Goal: Communication & Community: Answer question/provide support

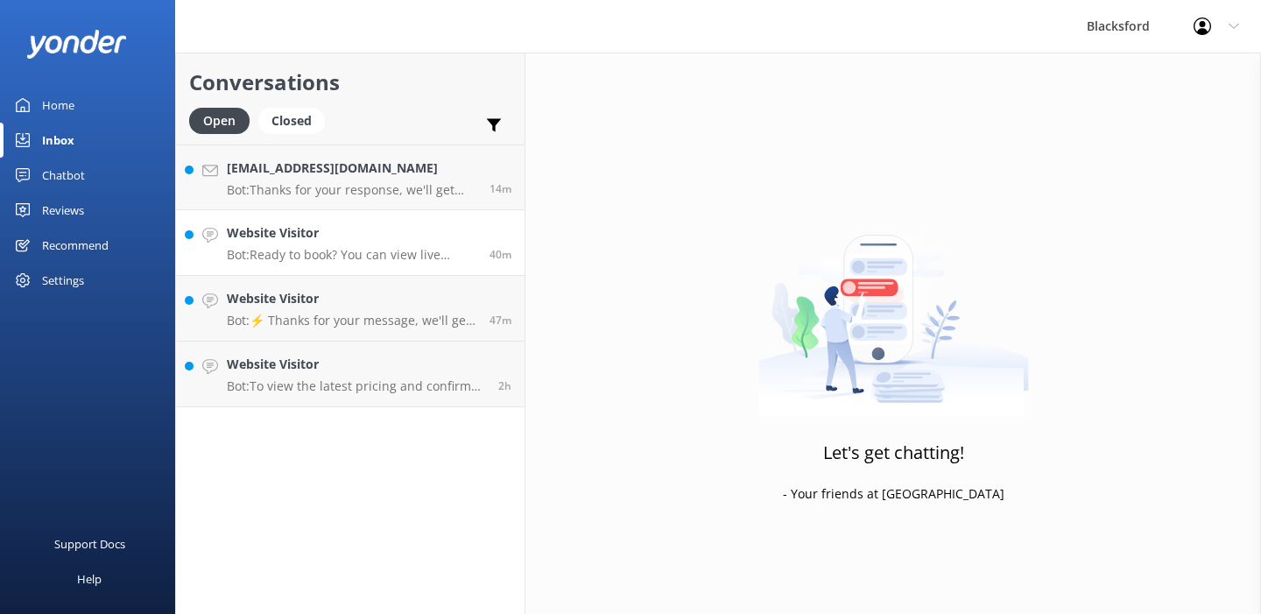
click at [333, 271] on link "Website Visitor Bot: Ready to book? You can view live availability and book you…" at bounding box center [350, 243] width 349 height 66
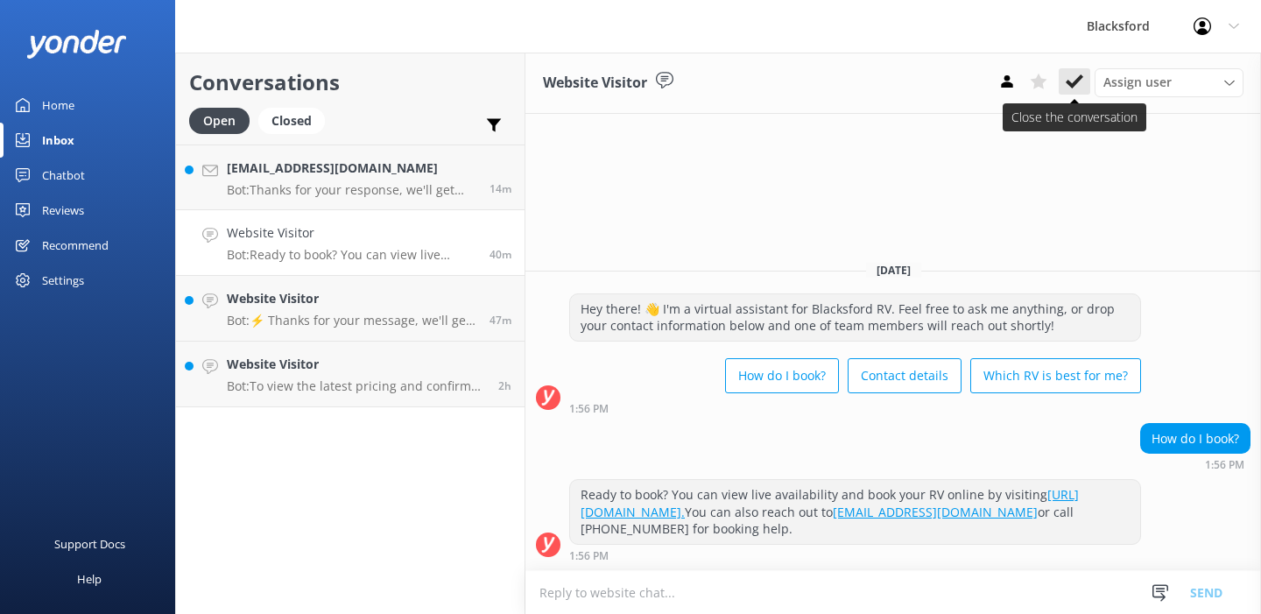
click at [1078, 81] on use at bounding box center [1075, 81] width 18 height 14
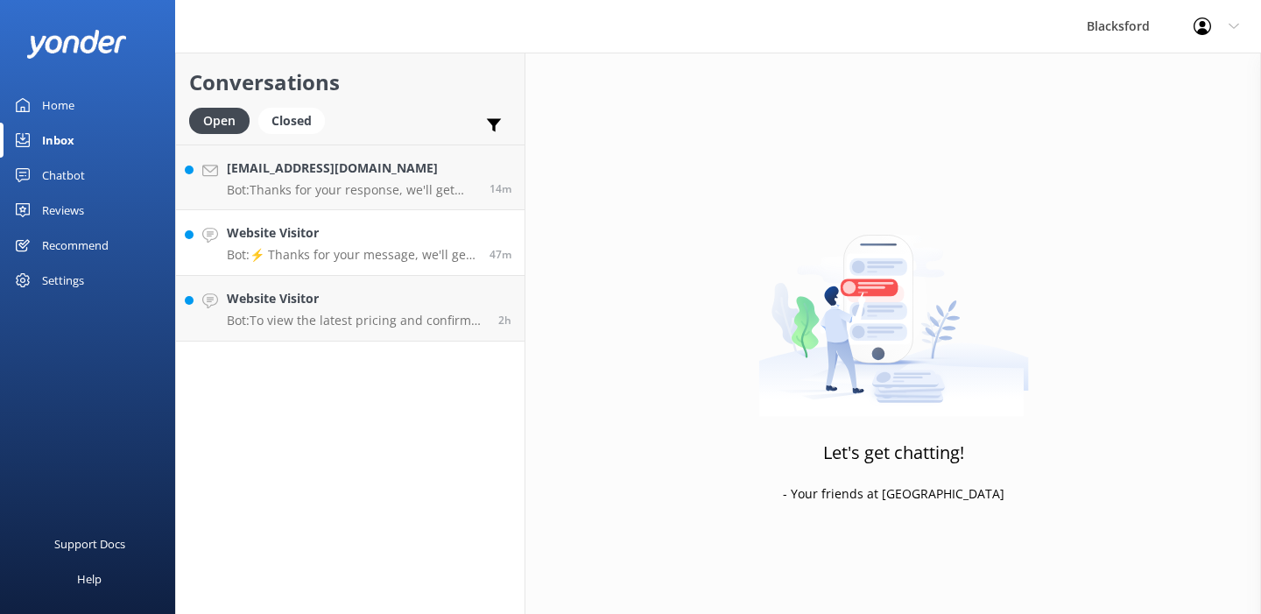
click at [409, 248] on p "Bot: ⚡ Thanks for your message, we'll get back to you as soon as we can. You're…" at bounding box center [352, 255] width 250 height 16
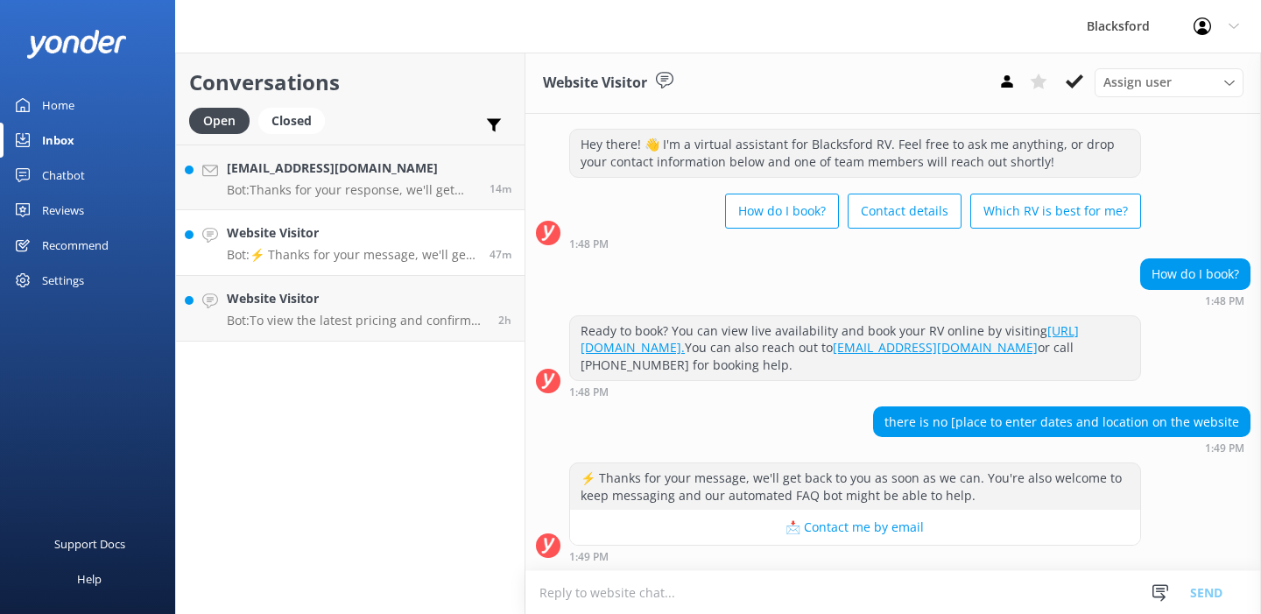
scroll to position [31, 0]
click at [1079, 84] on icon at bounding box center [1075, 82] width 18 height 18
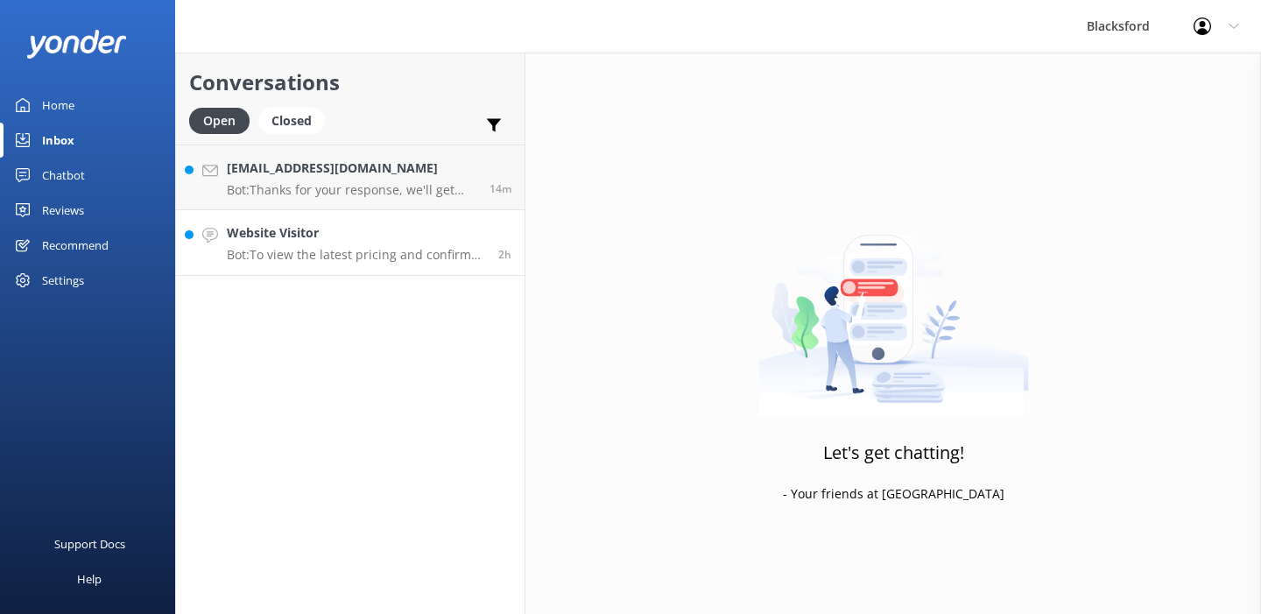
click at [373, 244] on div "Website Visitor Bot: To view the latest pricing and confirm availability for yo…" at bounding box center [356, 242] width 258 height 39
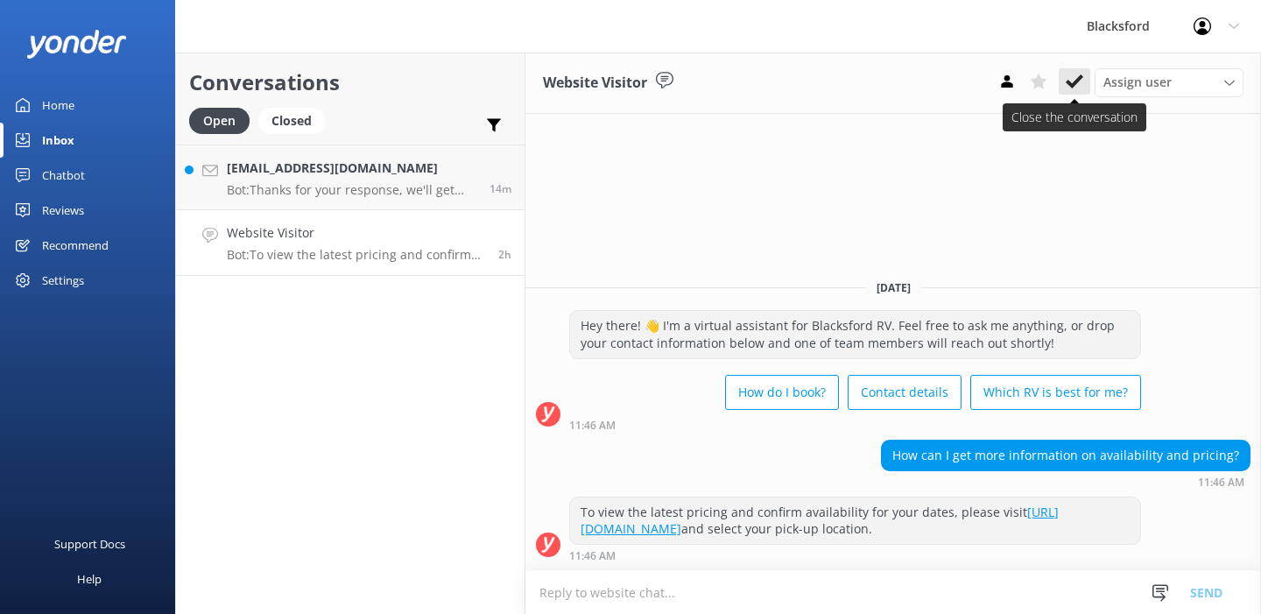
click at [1072, 82] on icon at bounding box center [1075, 82] width 18 height 18
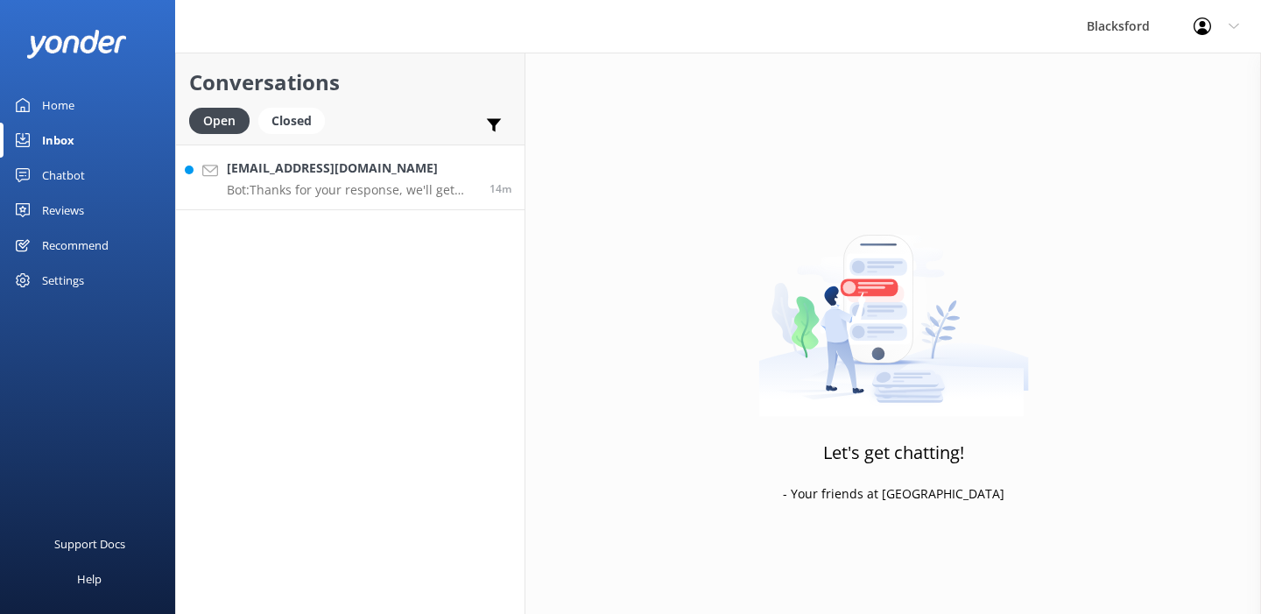
click at [391, 183] on p "Bot: Thanks for your response, we'll get back to you as soon as we can during o…" at bounding box center [352, 190] width 250 height 16
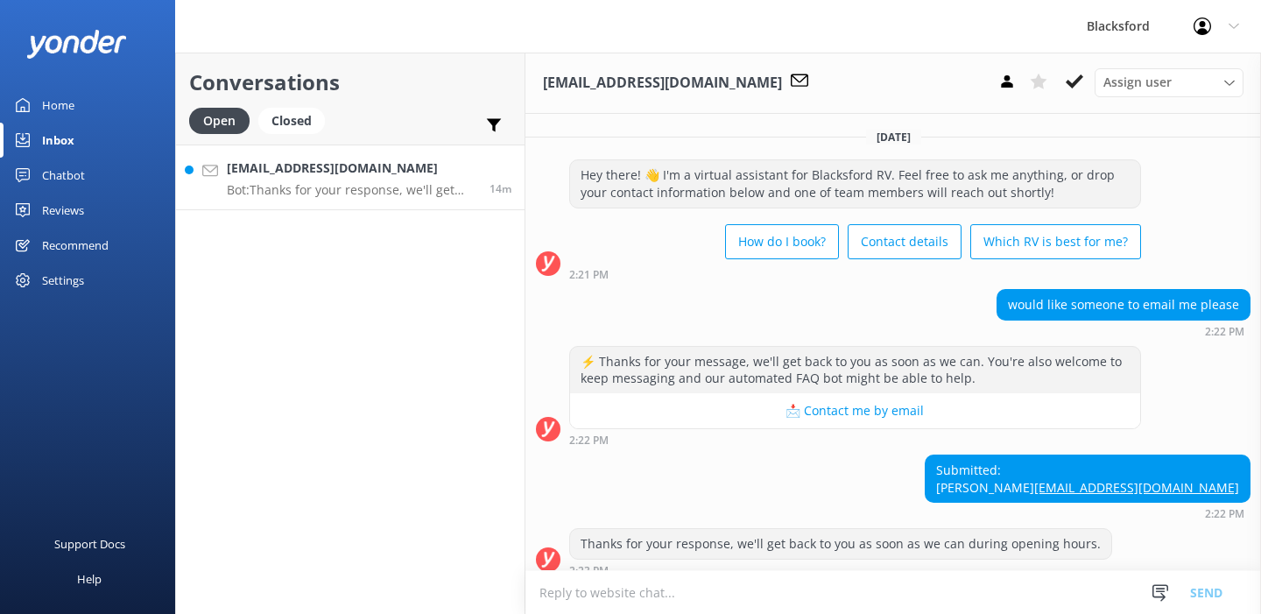
scroll to position [31, 0]
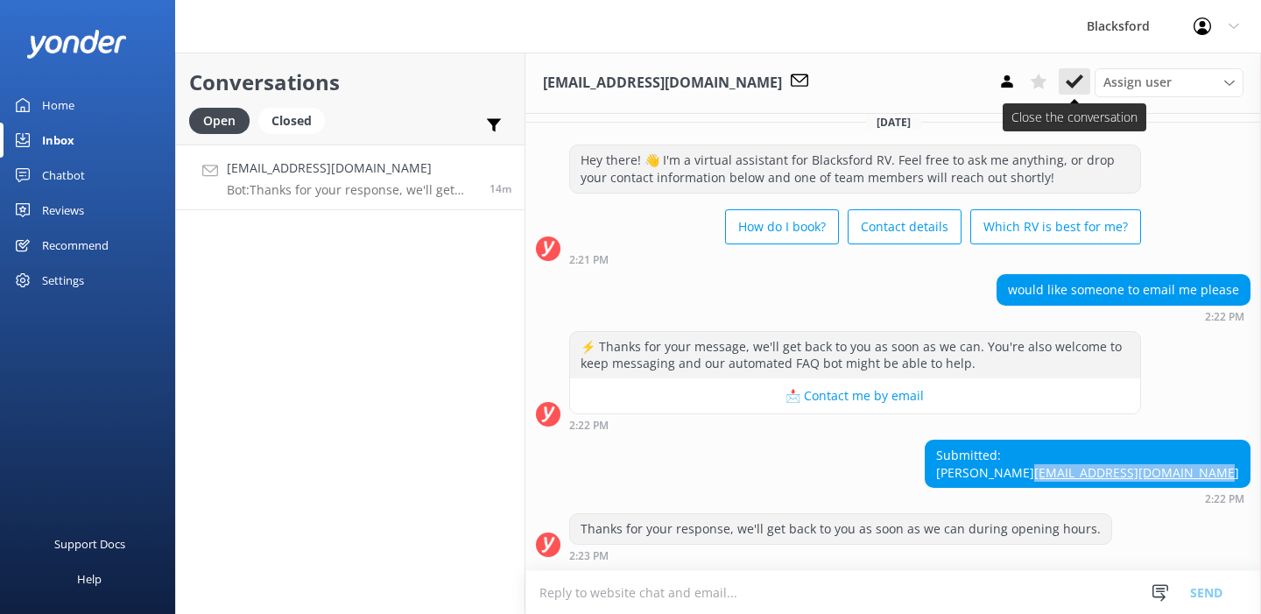
click at [1077, 77] on icon at bounding box center [1075, 82] width 18 height 18
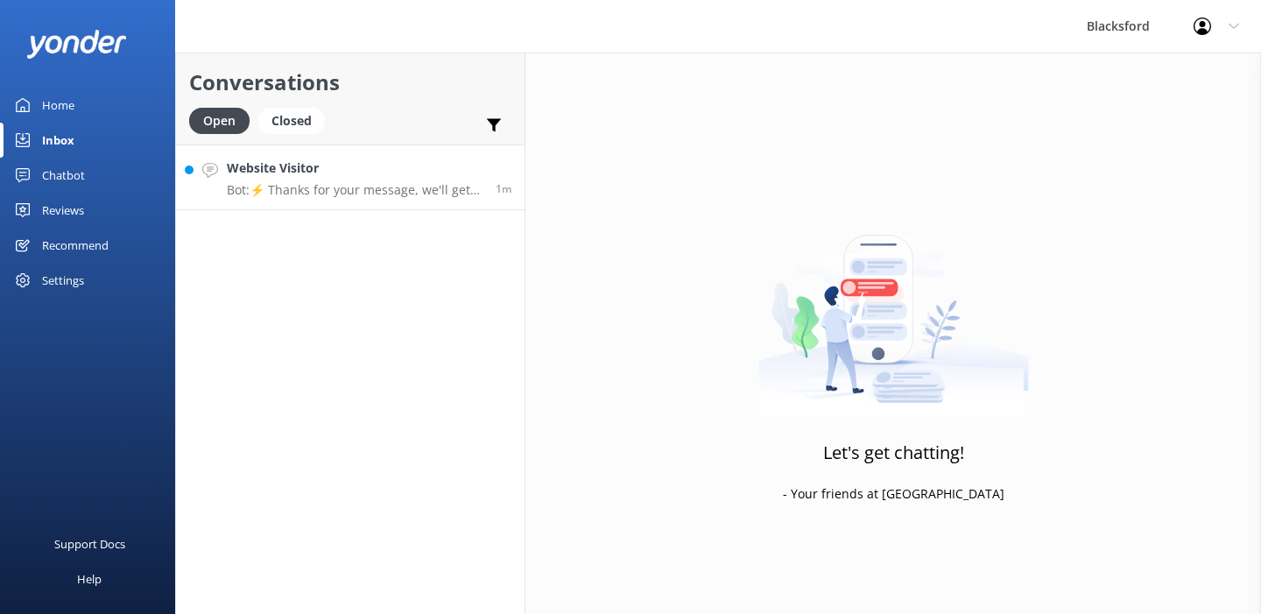
click at [398, 200] on link "Website Visitor Bot: ⚡ Thanks for your message, we'll get back to you as soon a…" at bounding box center [350, 177] width 349 height 66
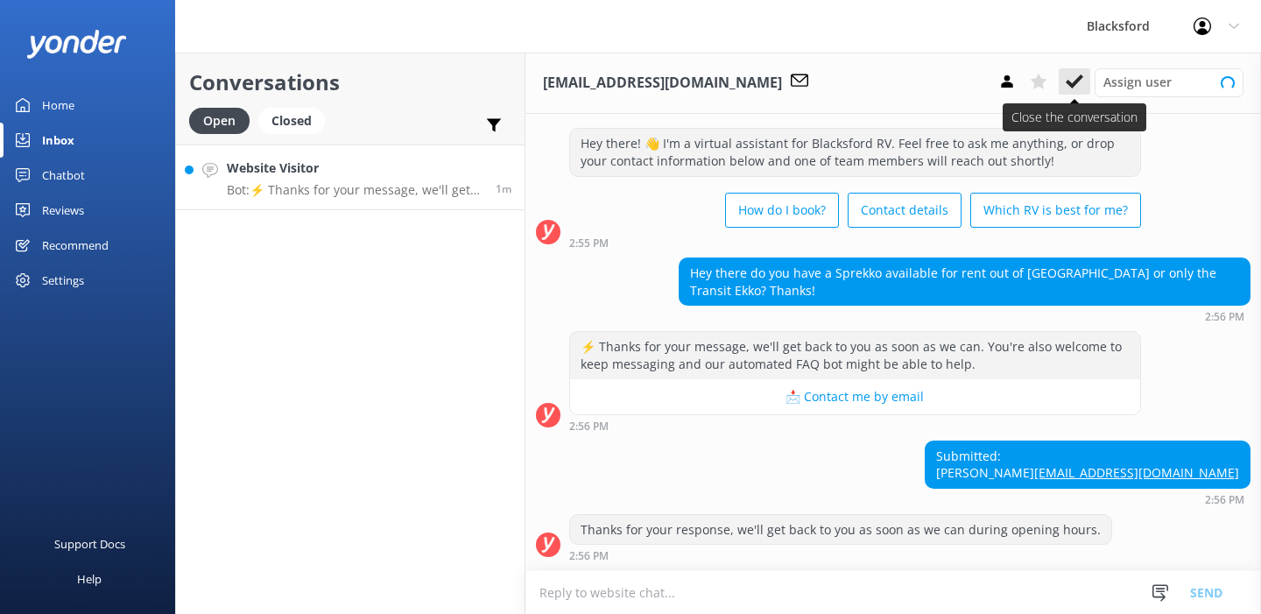
scroll to position [48, 0]
click at [1083, 81] on button at bounding box center [1075, 81] width 32 height 26
